Goal: Task Accomplishment & Management: Manage account settings

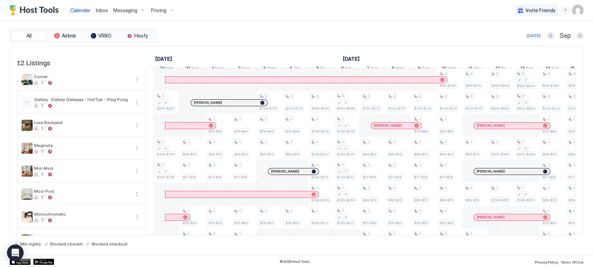
scroll to position [0, 366]
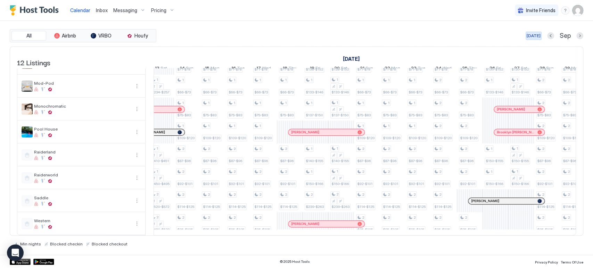
click at [540, 35] on div "[DATE]" at bounding box center [534, 36] width 14 height 6
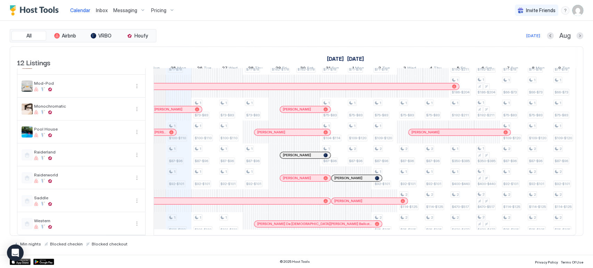
scroll to position [0, 372]
drag, startPoint x: 319, startPoint y: 236, endPoint x: 313, endPoint y: 233, distance: 7.3
click at [314, 236] on div at bounding box center [365, 236] width 423 height 0
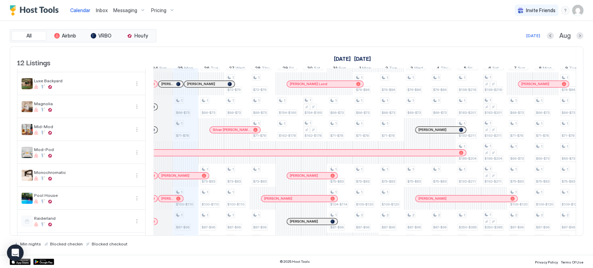
scroll to position [3, 0]
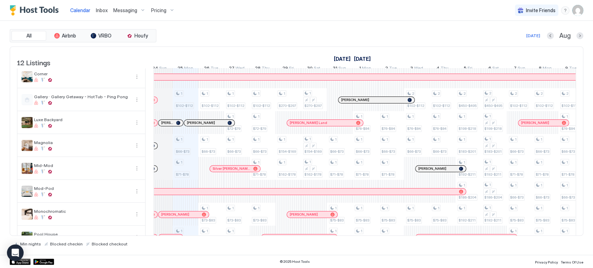
click at [122, 11] on span "Messaging" at bounding box center [125, 10] width 24 height 6
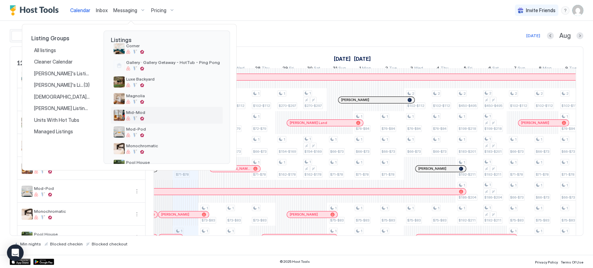
scroll to position [39, 0]
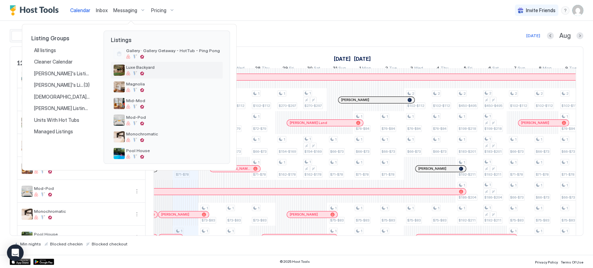
click at [158, 73] on div at bounding box center [173, 73] width 94 height 4
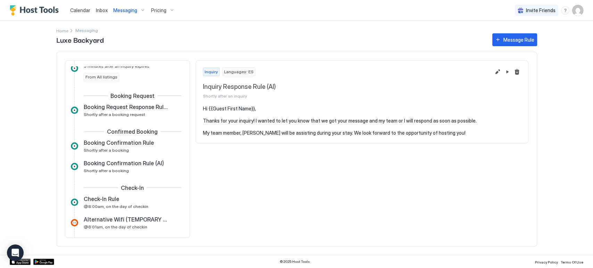
scroll to position [77, 0]
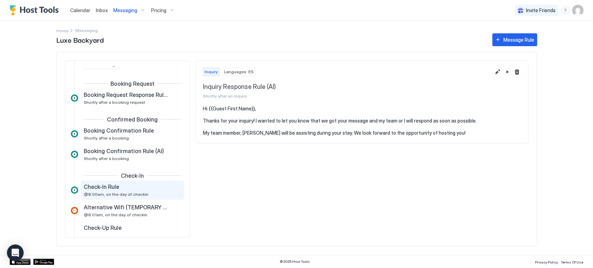
click at [134, 188] on div "Check-In Rule" at bounding box center [128, 187] width 88 height 7
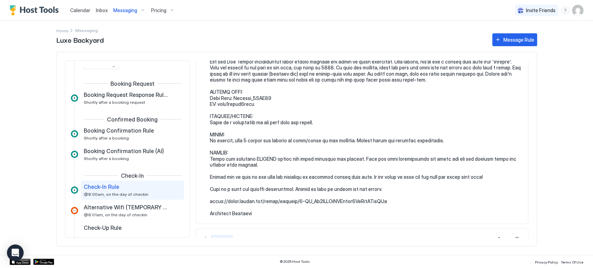
scroll to position [231, 0]
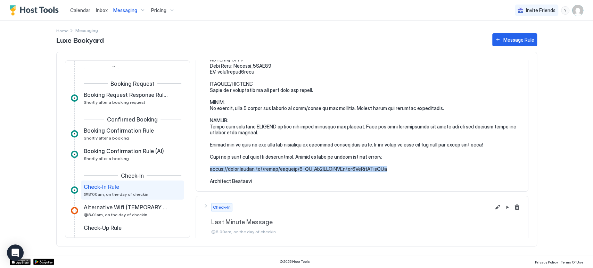
drag, startPoint x: 393, startPoint y: 169, endPoint x: 207, endPoint y: 170, distance: 186.6
click at [207, 170] on div at bounding box center [362, 29] width 318 height 310
copy pre "[URL][DOMAIN_NAME]"
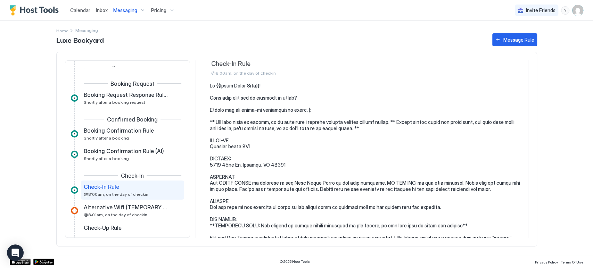
scroll to position [0, 0]
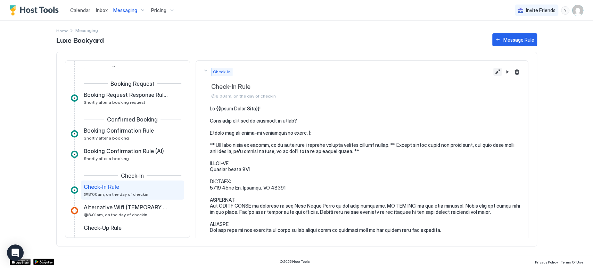
click at [495, 74] on button "Edit message rule" at bounding box center [498, 72] width 8 height 8
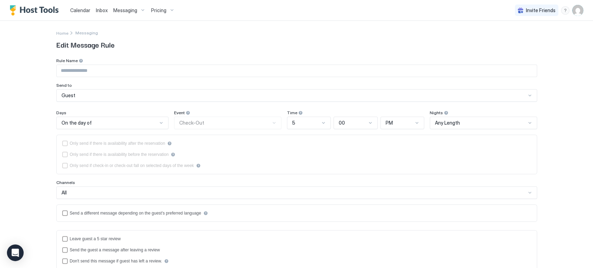
type input "**********"
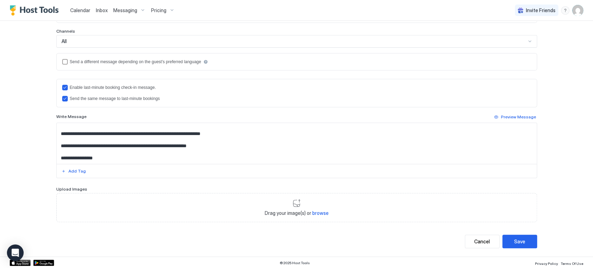
scroll to position [256, 0]
drag, startPoint x: 234, startPoint y: 147, endPoint x: 44, endPoint y: 144, distance: 189.4
click at [47, 144] on div "**********" at bounding box center [297, 63] width 500 height 388
paste textarea "To enrich screen reader interactions, please activate Accessibility in Grammarl…"
type textarea "**********"
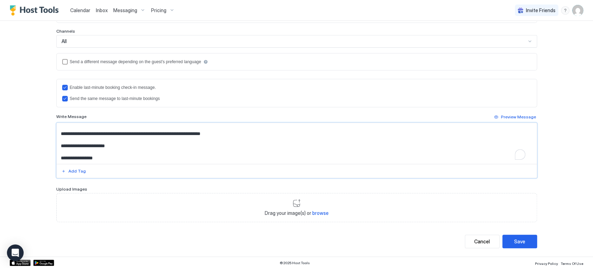
click at [34, 144] on div "**********" at bounding box center [296, 134] width 593 height 268
click at [520, 241] on div "Save" at bounding box center [519, 241] width 11 height 7
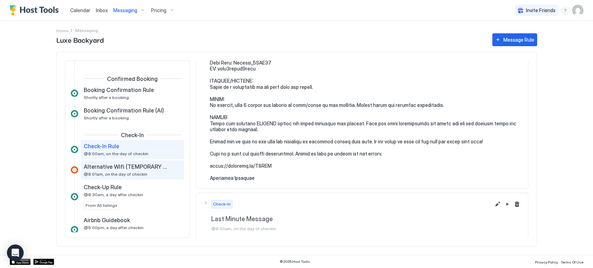
scroll to position [234, 0]
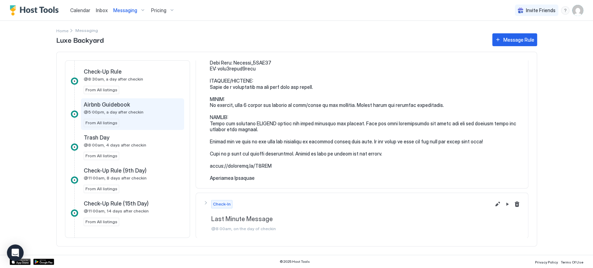
click at [126, 110] on span "@5:00pm, a day after checkin" at bounding box center [114, 111] width 60 height 5
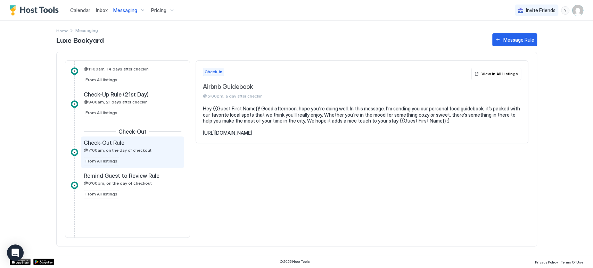
scroll to position [380, 0]
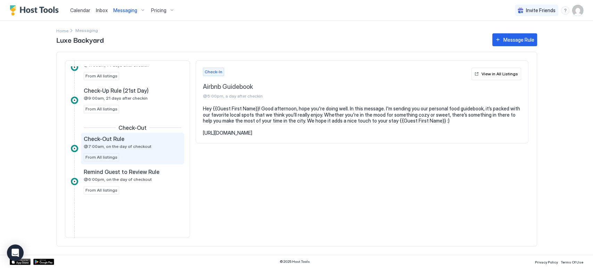
click at [131, 142] on div "Check-Out Rule @7:00am, on the day of checkout" at bounding box center [128, 143] width 88 height 14
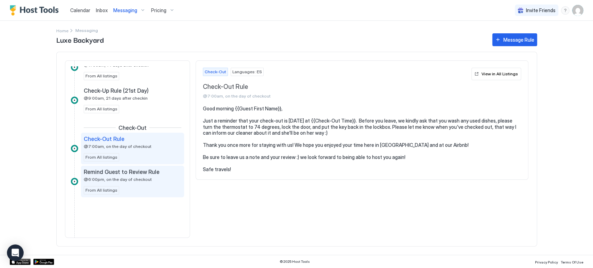
click at [133, 172] on span "Remind Guest to Review Rule" at bounding box center [122, 172] width 76 height 7
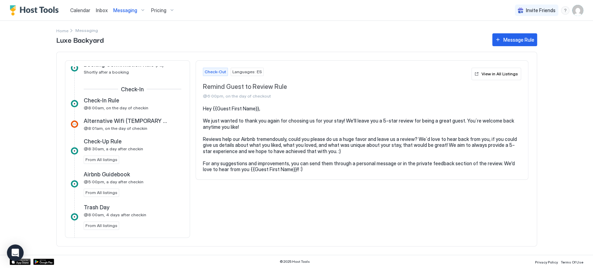
scroll to position [109, 0]
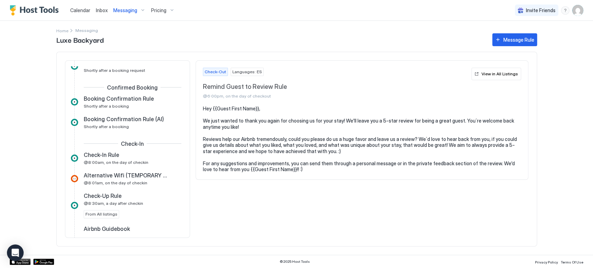
click at [137, 13] on div "Messaging" at bounding box center [130, 11] width 38 height 12
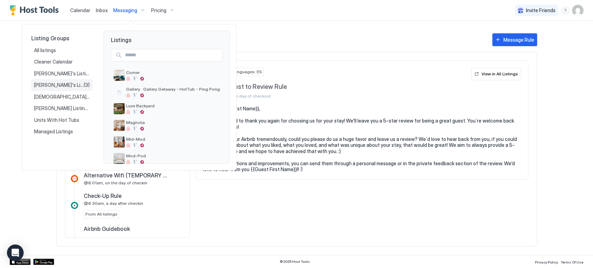
click at [84, 83] on span "(3)" at bounding box center [87, 85] width 6 height 6
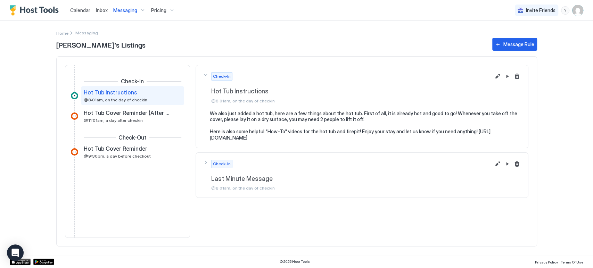
click at [132, 12] on span "Messaging" at bounding box center [125, 10] width 24 height 6
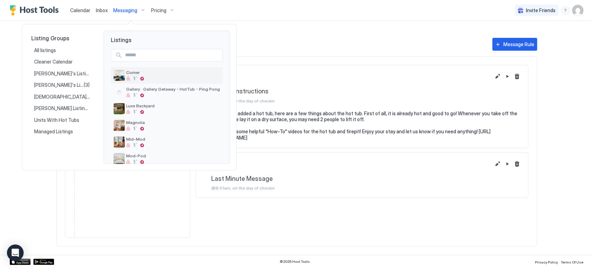
click at [157, 76] on div at bounding box center [173, 78] width 94 height 4
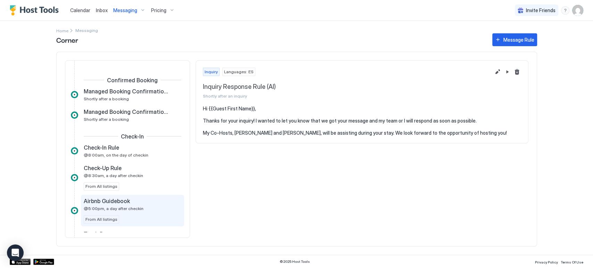
scroll to position [116, 0]
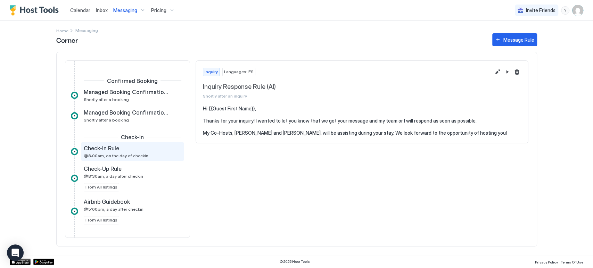
click at [134, 148] on div "Check-In Rule" at bounding box center [128, 148] width 88 height 7
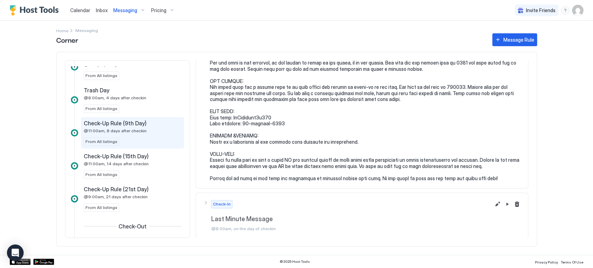
scroll to position [309, 0]
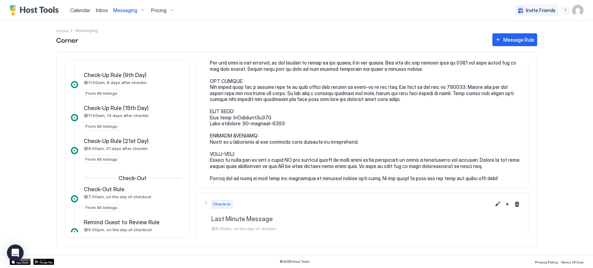
click at [124, 14] on div "Messaging" at bounding box center [130, 11] width 38 height 12
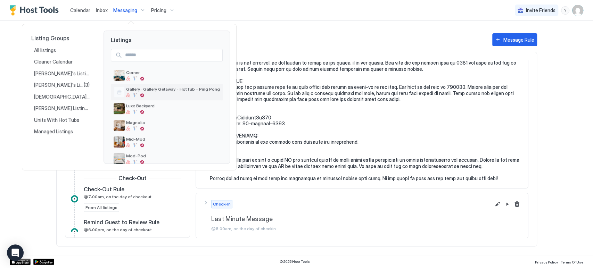
click at [146, 93] on div at bounding box center [173, 95] width 94 height 4
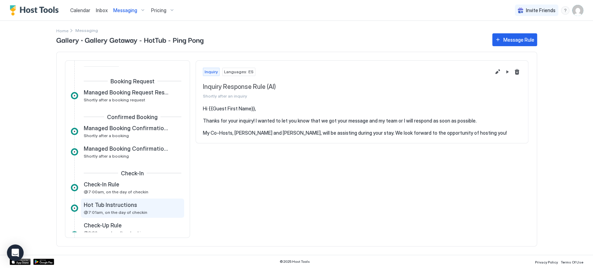
scroll to position [116, 0]
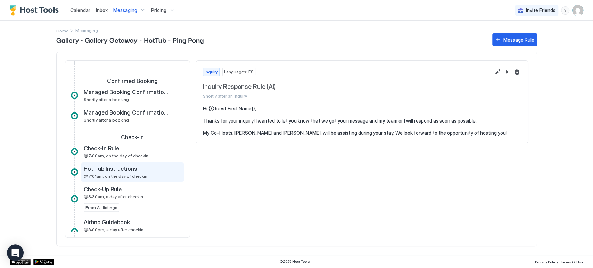
click at [133, 170] on div "Hot Tub Instructions" at bounding box center [128, 168] width 88 height 7
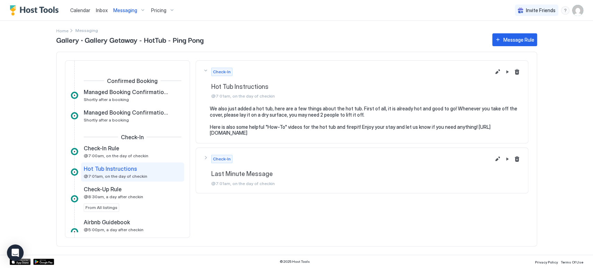
drag, startPoint x: 325, startPoint y: 122, endPoint x: 336, endPoint y: 132, distance: 14.6
click at [336, 132] on pre "We also just added a hot tub, here are a few things about the hot tub. First of…" at bounding box center [365, 121] width 311 height 31
click at [339, 130] on pre "We also just added a hot tub, here are a few things about the hot tub. First of…" at bounding box center [365, 121] width 311 height 31
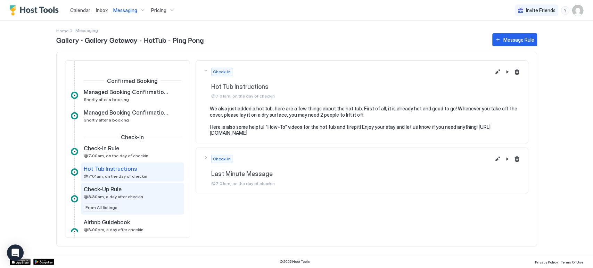
scroll to position [231, 0]
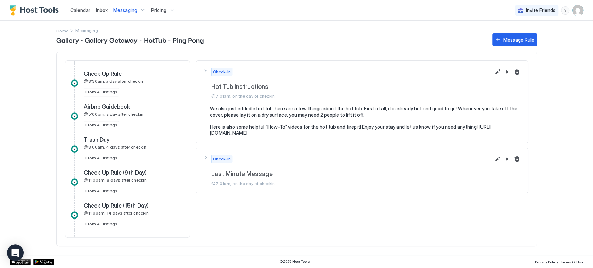
click at [83, 12] on span "Calendar" at bounding box center [80, 10] width 20 height 6
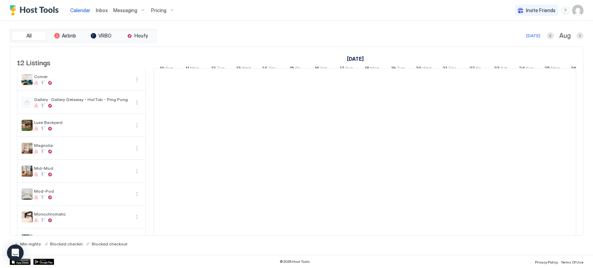
scroll to position [0, 386]
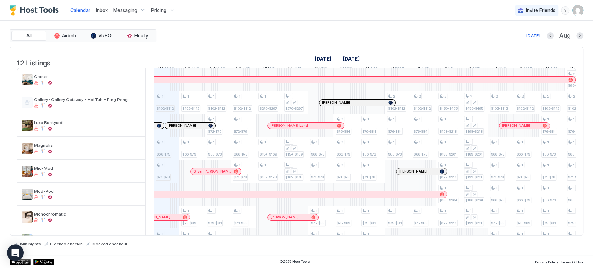
click at [264, 42] on div "All Airbnb VRBO Houfy [DATE] [DATE] Listings [DATE] [DATE] [DATE] 10 Sun 11 Mon…" at bounding box center [297, 138] width 574 height 218
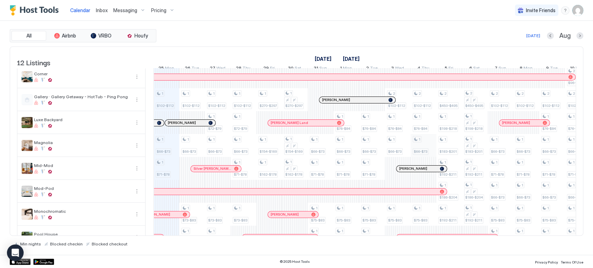
scroll to position [0, 0]
